Goal: Task Accomplishment & Management: Manage account settings

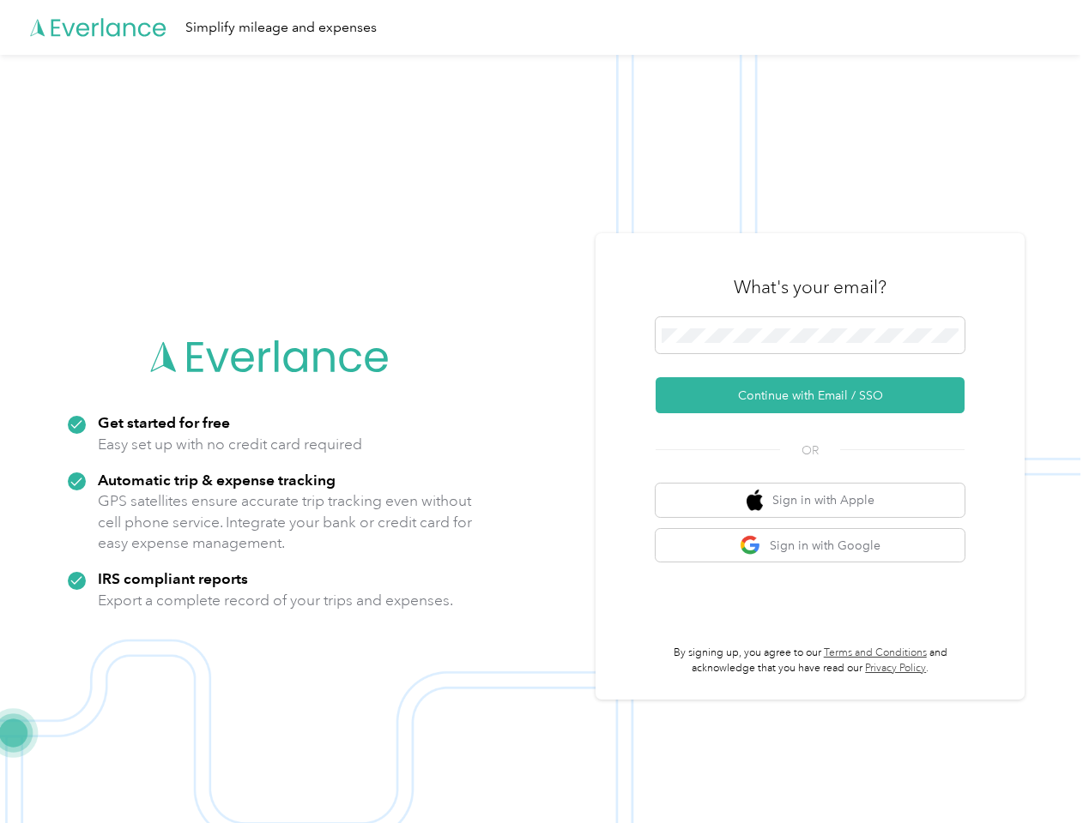
click at [544, 412] on img at bounding box center [540, 466] width 1080 height 823
click at [544, 27] on div "Simplify mileage and expenses" at bounding box center [540, 27] width 1080 height 55
click at [817, 395] on button "Continue with Email / SSO" at bounding box center [809, 395] width 309 height 36
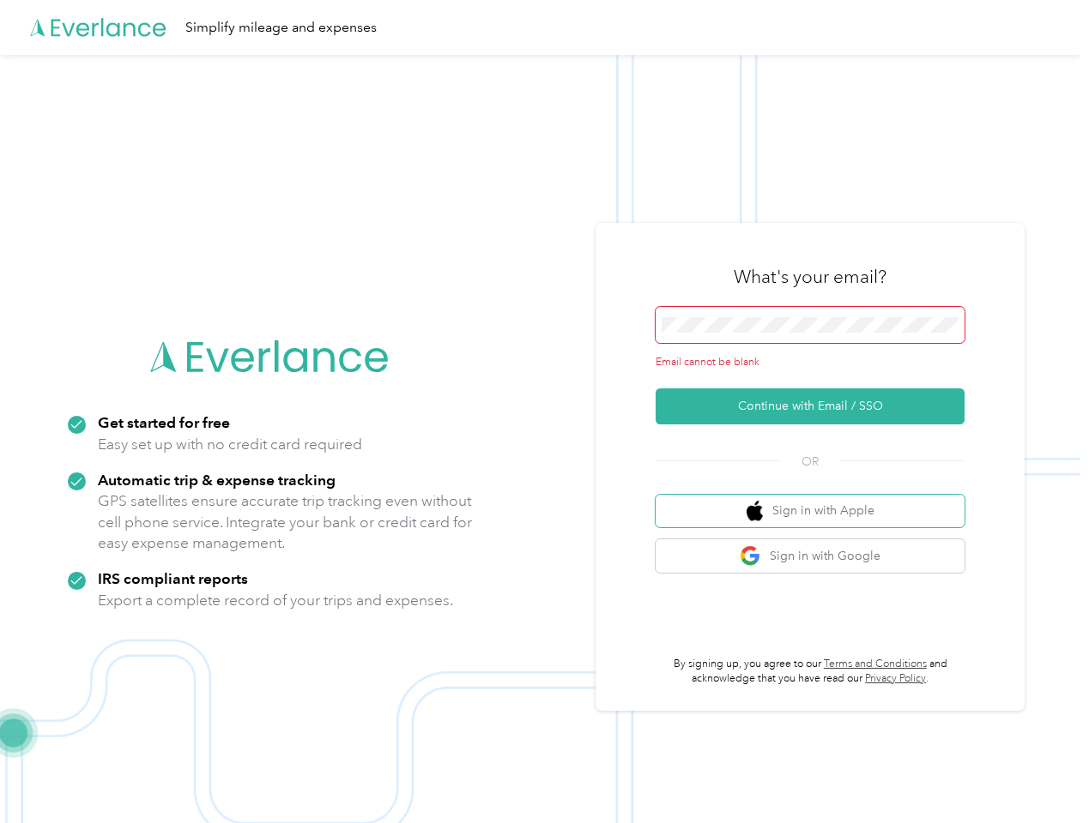
click at [817, 500] on button "Sign in with Apple" at bounding box center [809, 511] width 309 height 33
click at [817, 546] on button "Sign in with Google" at bounding box center [809, 556] width 309 height 33
